Goal: Information Seeking & Learning: Learn about a topic

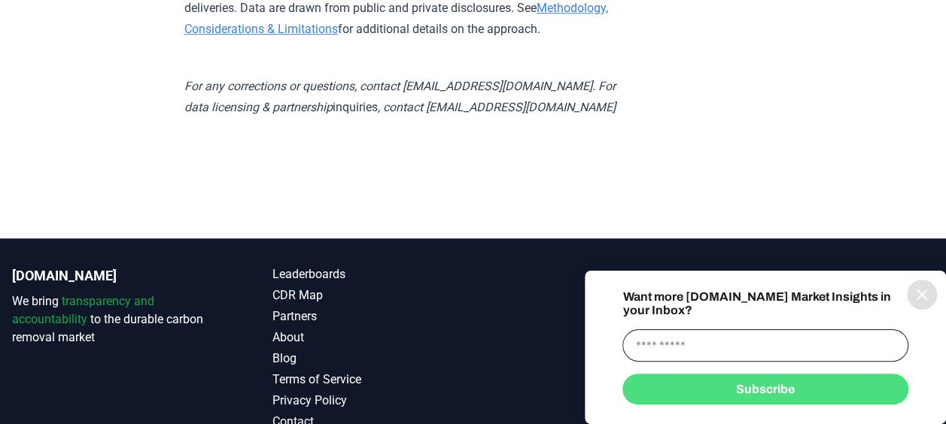
scroll to position [14667, 0]
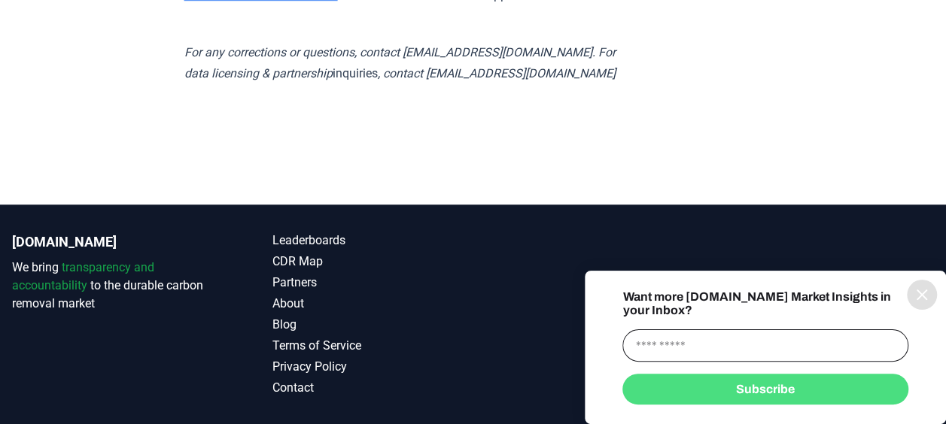
click at [923, 304] on icon "information" at bounding box center [922, 295] width 18 height 18
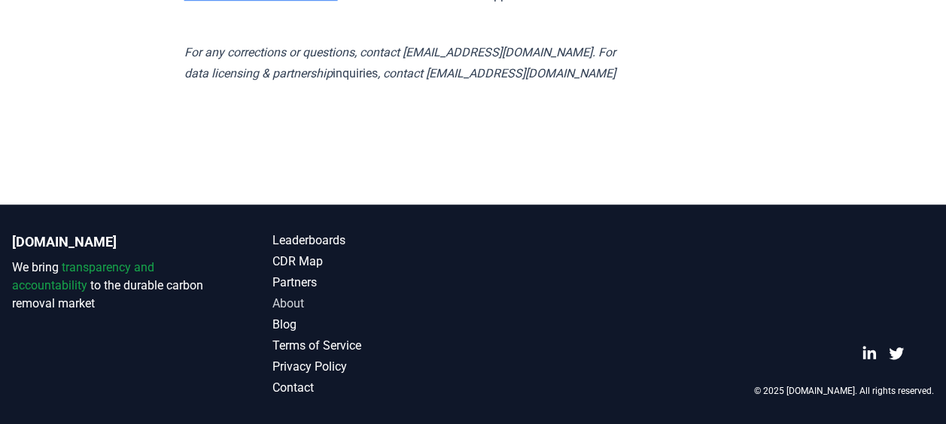
click at [281, 306] on link "About" at bounding box center [372, 304] width 200 height 18
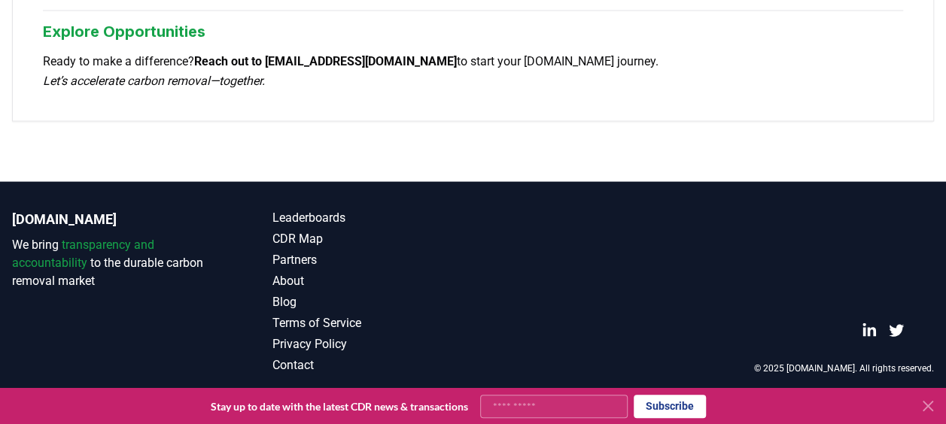
scroll to position [1505, 0]
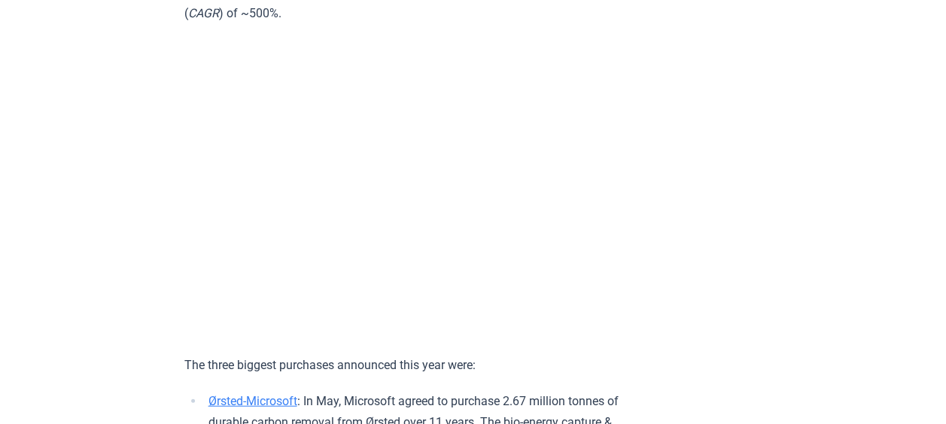
scroll to position [1833, 0]
